Goal: Information Seeking & Learning: Learn about a topic

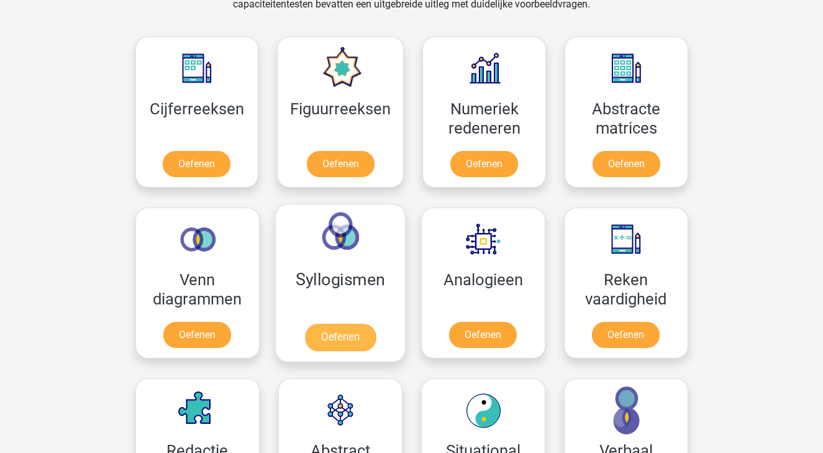
scroll to position [526, 0]
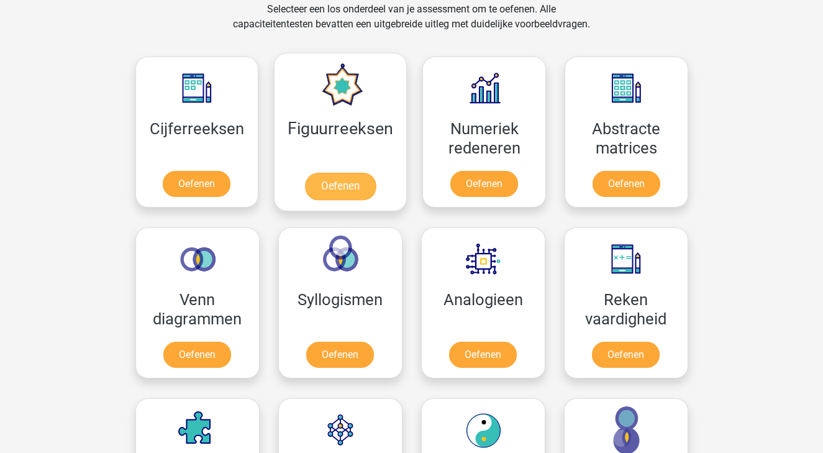
click at [344, 187] on link "Oefenen" at bounding box center [340, 186] width 71 height 27
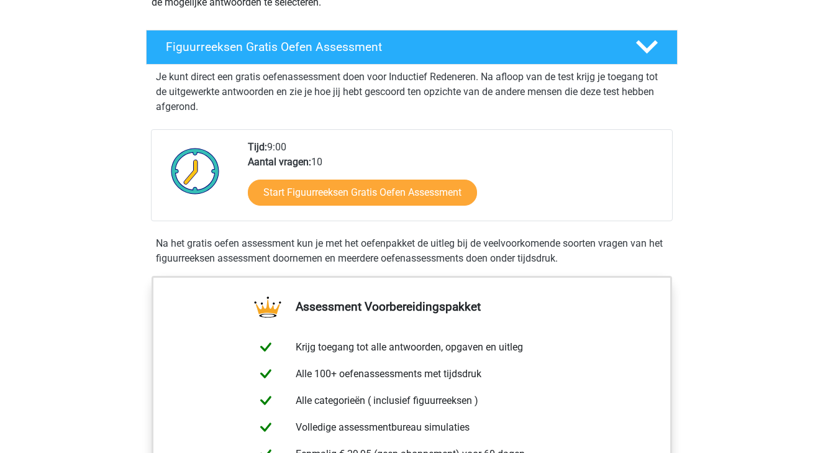
scroll to position [166, 0]
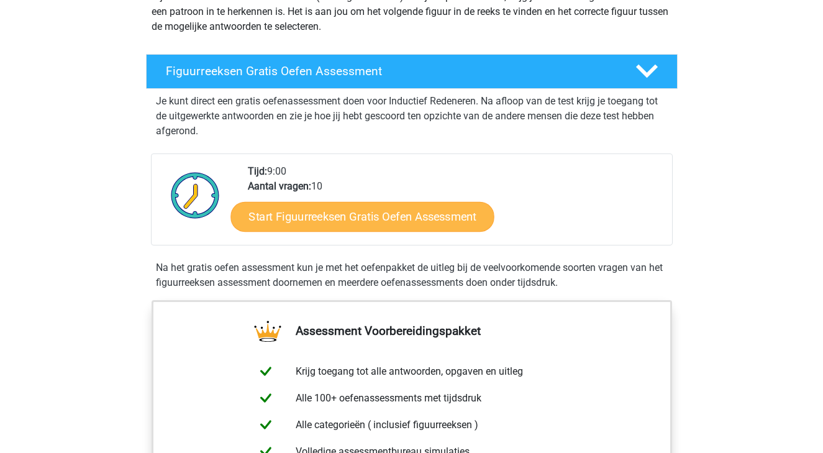
click at [350, 214] on link "Start Figuurreeksen Gratis Oefen Assessment" at bounding box center [362, 216] width 263 height 30
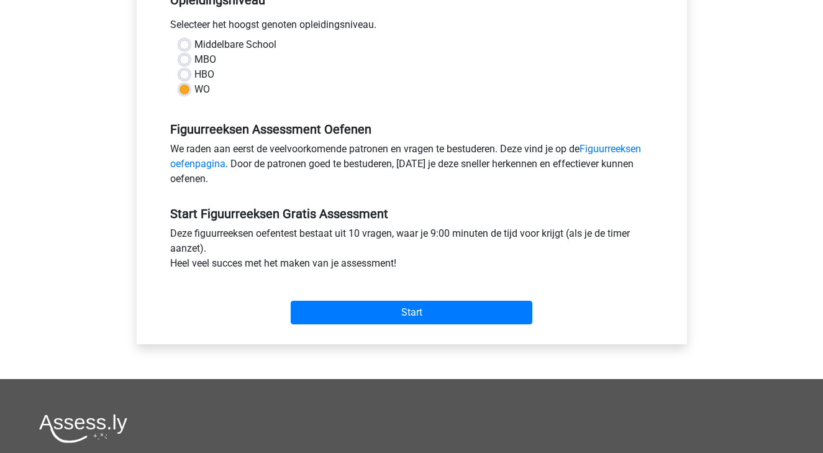
scroll to position [293, 0]
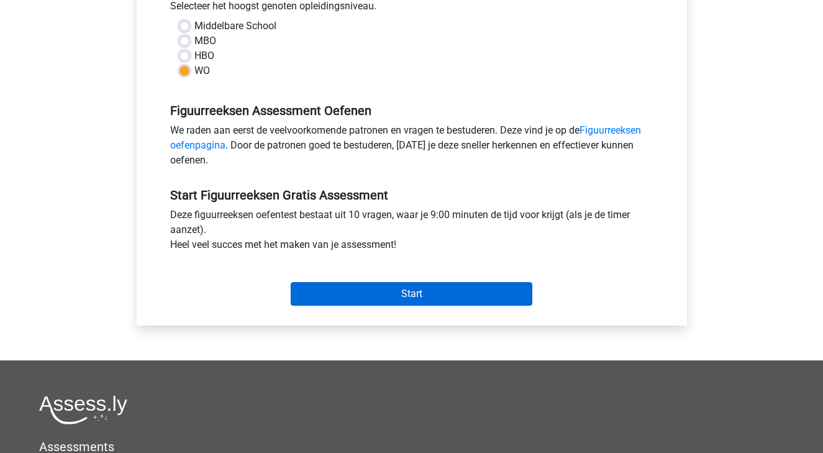
click at [434, 294] on input "Start" at bounding box center [412, 294] width 242 height 24
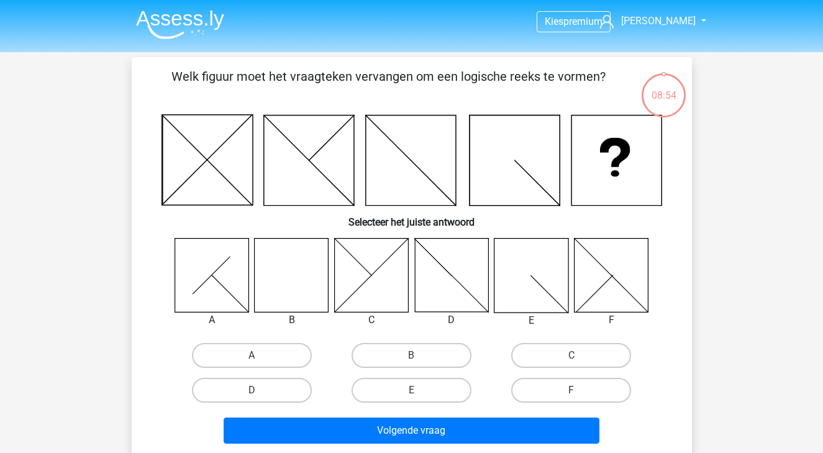
click at [285, 260] on icon at bounding box center [292, 275] width 74 height 74
click at [411, 353] on label "B" at bounding box center [412, 355] width 120 height 25
click at [411, 355] on input "B" at bounding box center [415, 359] width 8 height 8
radio input "true"
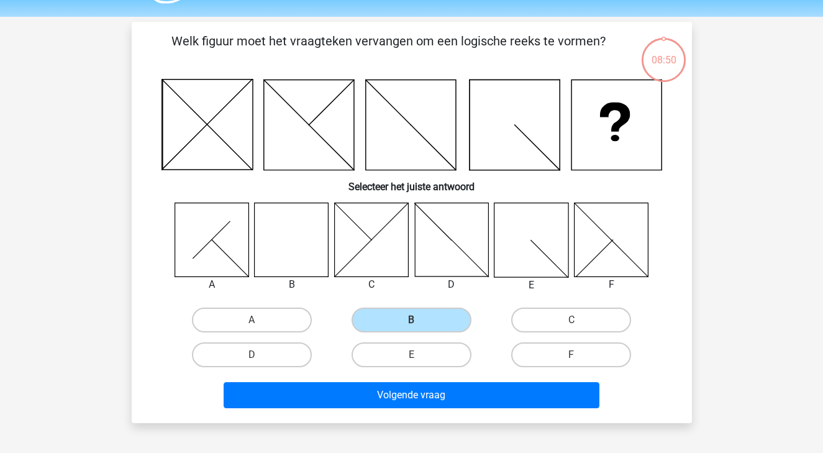
scroll to position [37, 0]
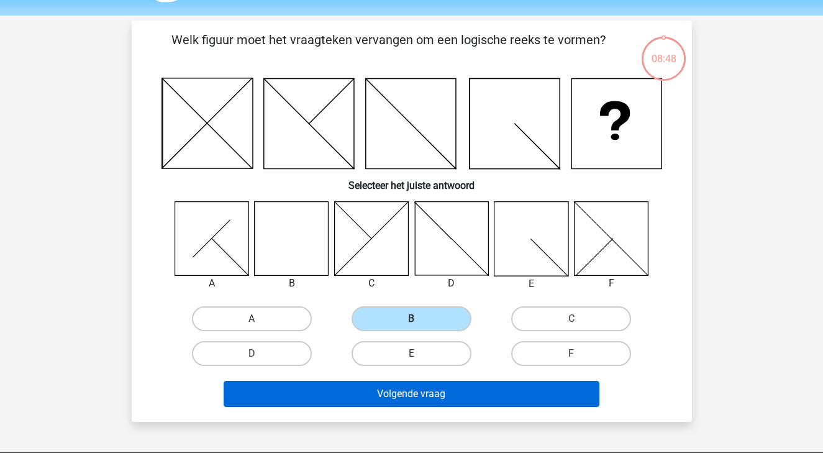
click at [408, 392] on button "Volgende vraag" at bounding box center [412, 394] width 376 height 26
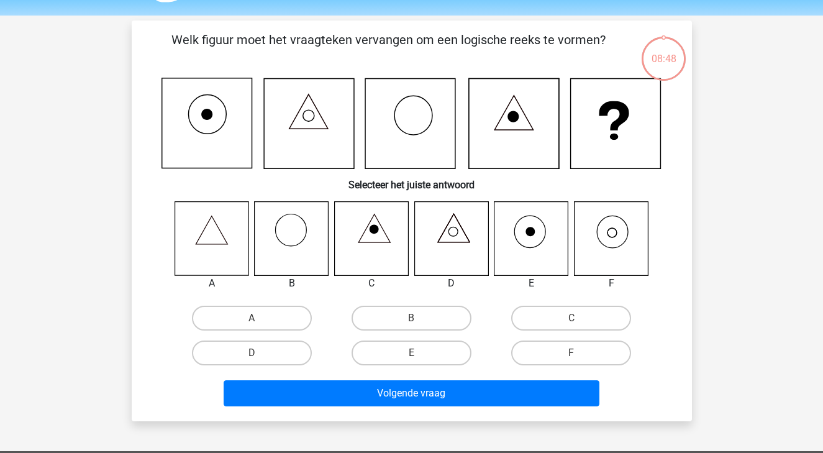
scroll to position [57, 0]
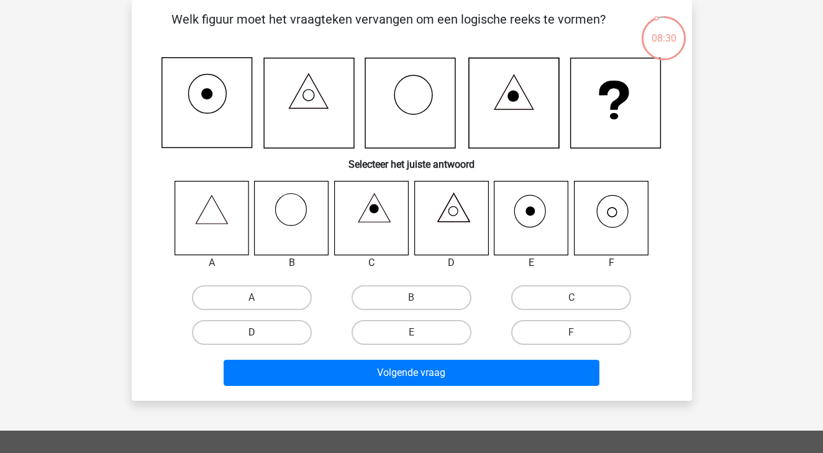
click at [269, 330] on label "D" at bounding box center [252, 332] width 120 height 25
click at [260, 332] on input "D" at bounding box center [256, 336] width 8 height 8
radio input "true"
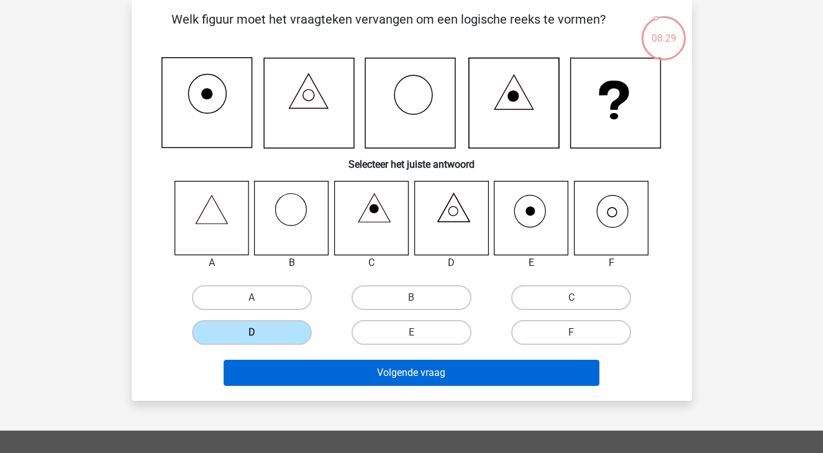
click at [426, 375] on button "Volgende vraag" at bounding box center [412, 373] width 376 height 26
